Goal: Information Seeking & Learning: Check status

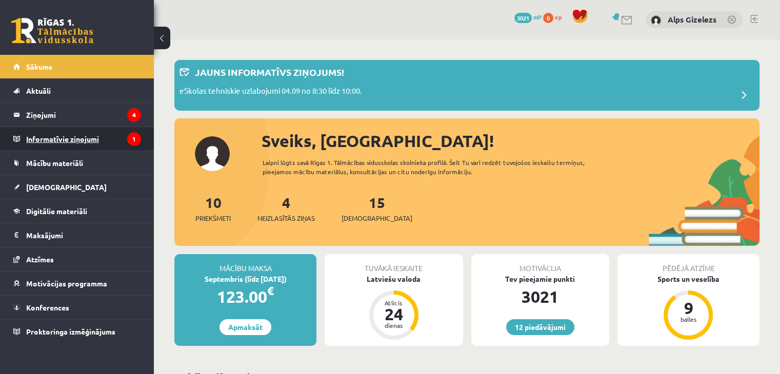
click at [50, 143] on legend "Informatīvie ziņojumi 1" at bounding box center [83, 139] width 115 height 24
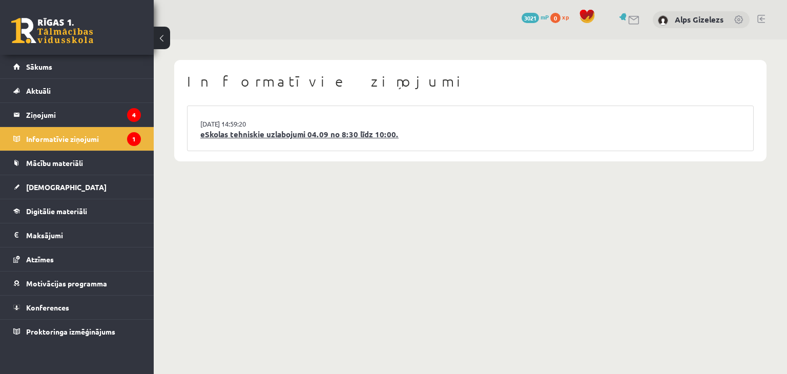
click at [229, 136] on link "eSkolas tehniskie uzlabojumi 04.09 no 8:30 līdz 10:00." at bounding box center [470, 135] width 540 height 12
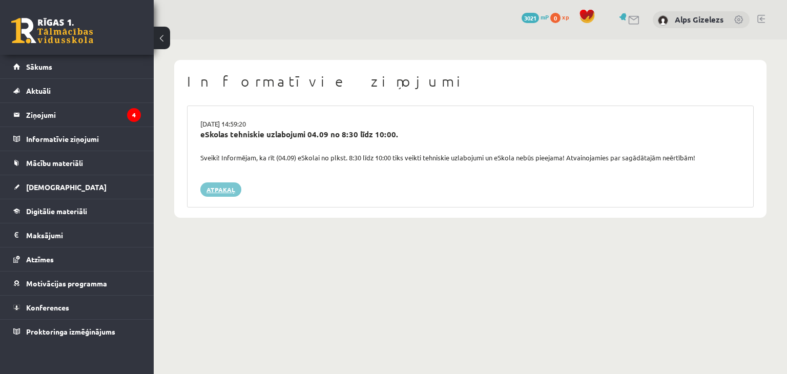
click at [223, 191] on link "Atpakaļ" at bounding box center [220, 189] width 41 height 14
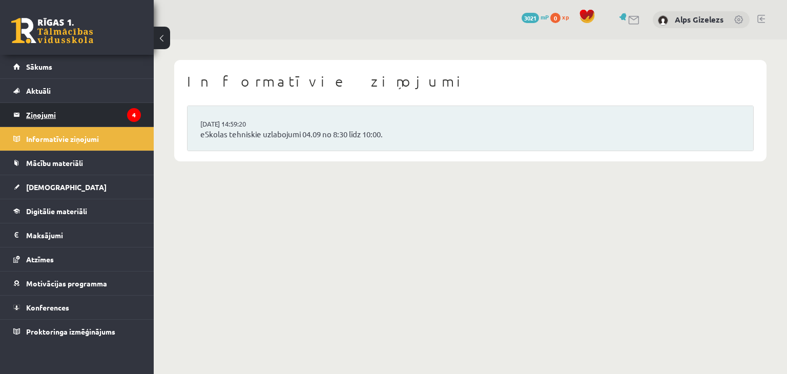
click at [59, 118] on legend "Ziņojumi 4" at bounding box center [83, 115] width 115 height 24
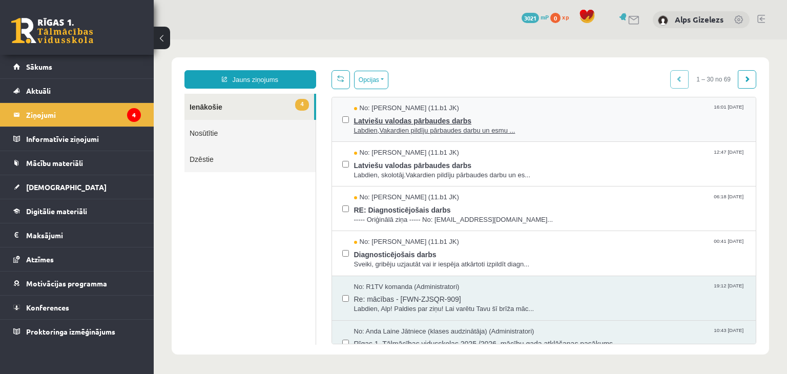
click at [432, 113] on span "Latviešu valodas pārbaudes darbs" at bounding box center [550, 119] width 392 height 13
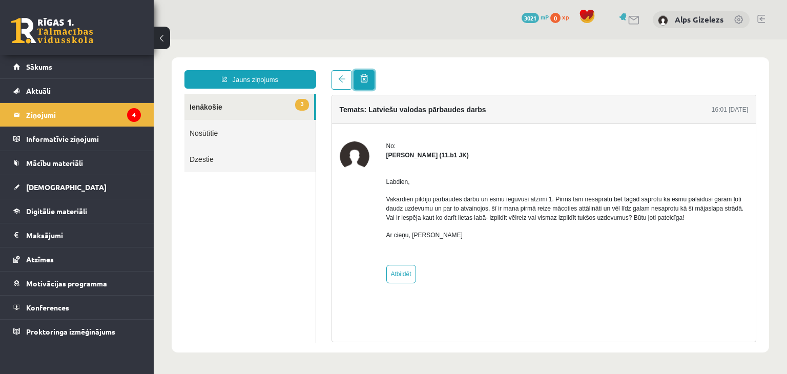
click at [367, 83] on span at bounding box center [364, 78] width 8 height 9
click at [244, 105] on link "3 Ienākošie" at bounding box center [250, 107] width 130 height 26
click at [237, 111] on link "3 Ienākošie" at bounding box center [250, 107] width 130 height 26
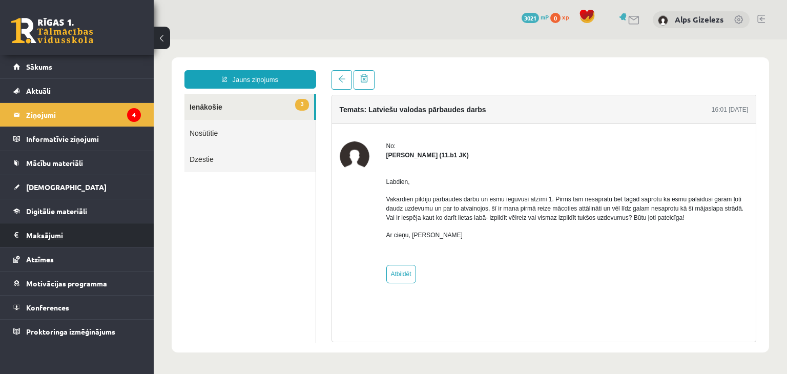
click at [42, 238] on legend "Maksājumi 0" at bounding box center [83, 235] width 115 height 24
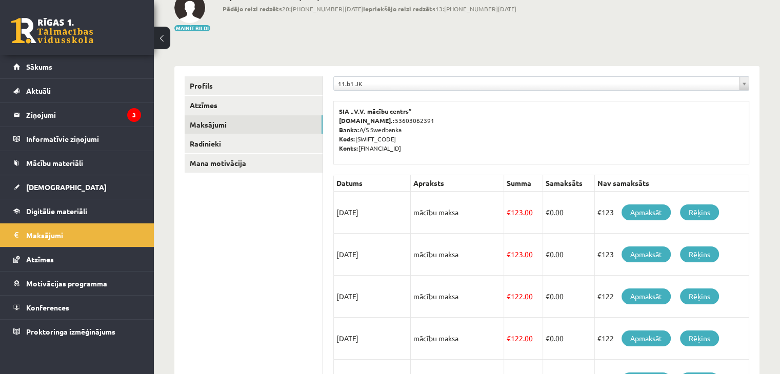
scroll to position [70, 0]
